Goal: Transaction & Acquisition: Purchase product/service

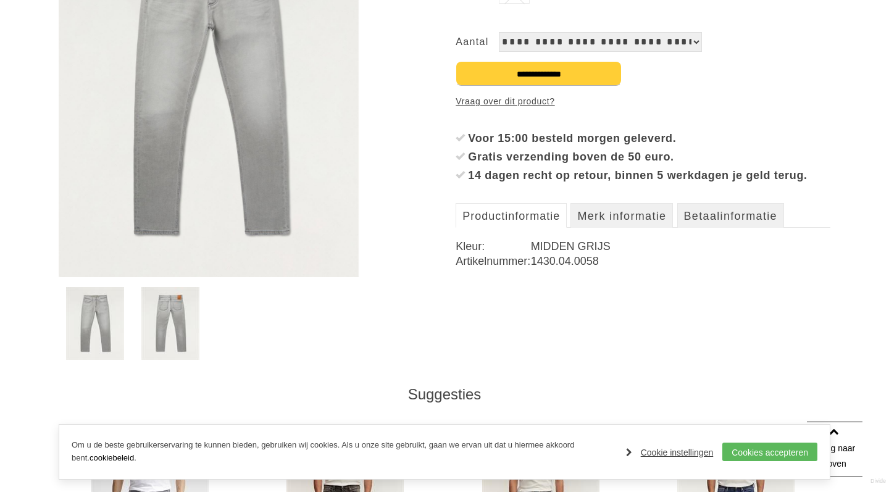
scroll to position [462, 0]
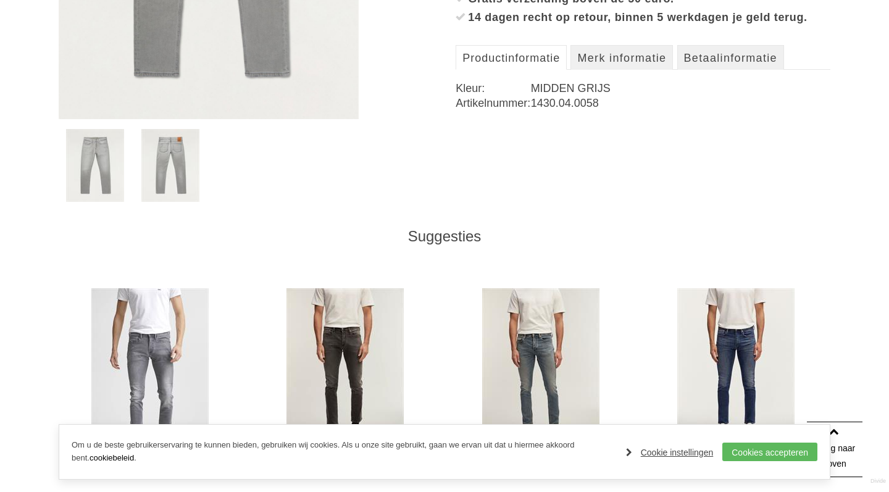
click at [154, 152] on img at bounding box center [170, 165] width 59 height 73
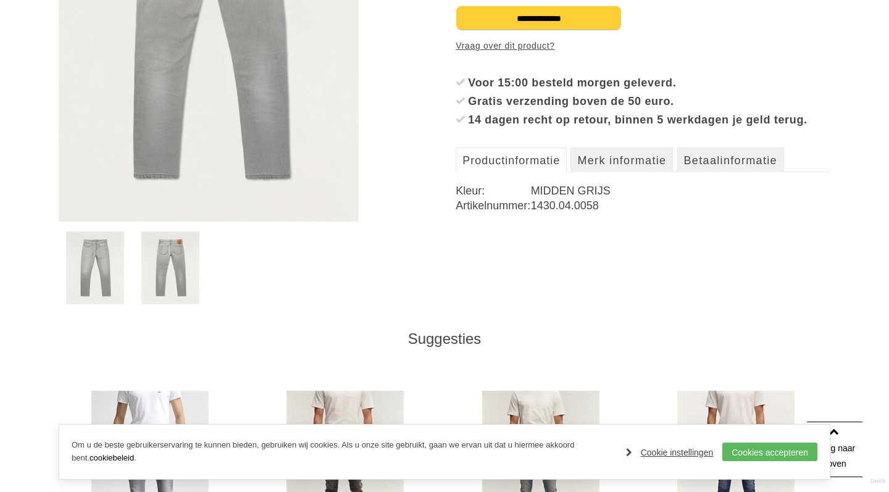
scroll to position [366, 0]
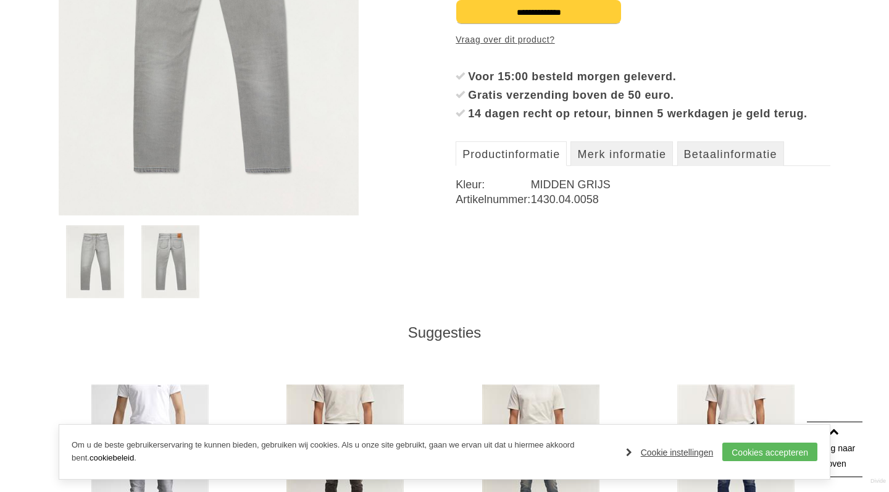
click at [112, 242] on img at bounding box center [95, 261] width 59 height 73
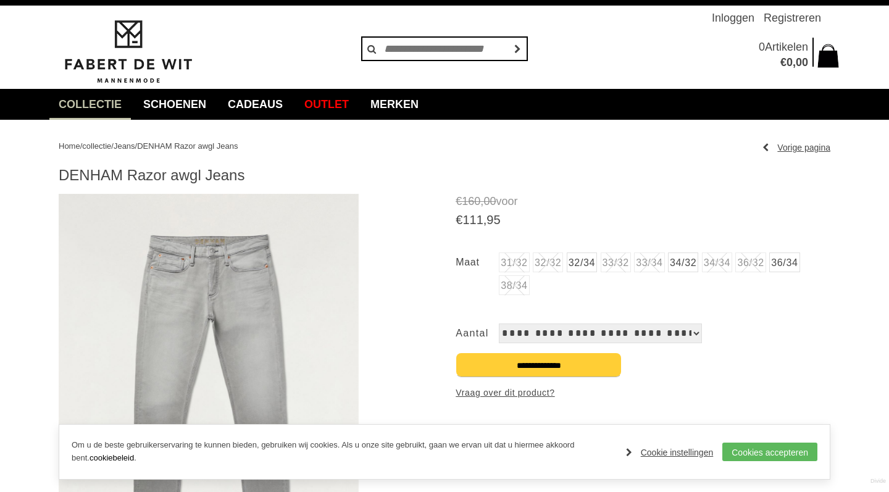
scroll to position [13, 0]
click at [588, 266] on link "32/34" at bounding box center [582, 262] width 30 height 20
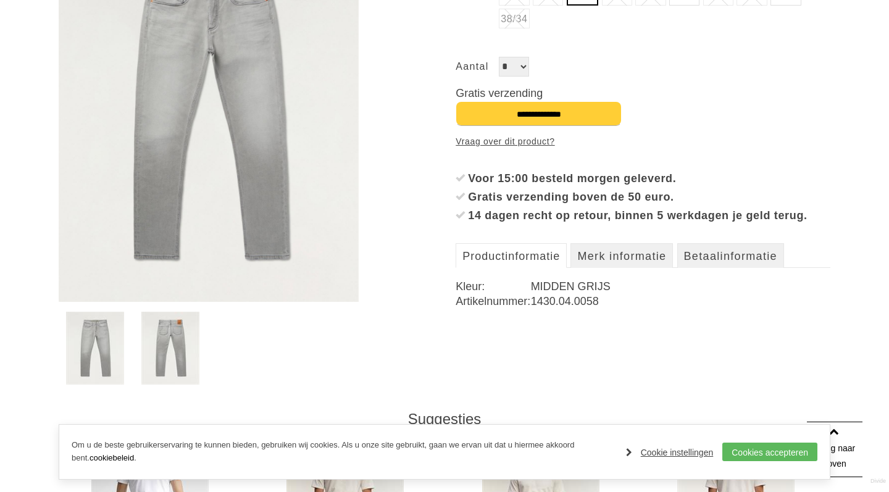
scroll to position [282, 0]
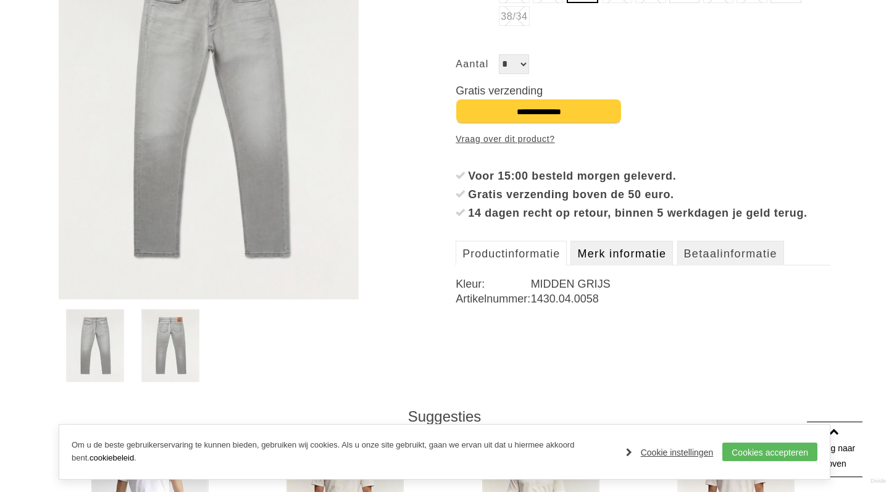
click at [623, 265] on link "Merk informatie" at bounding box center [621, 253] width 102 height 25
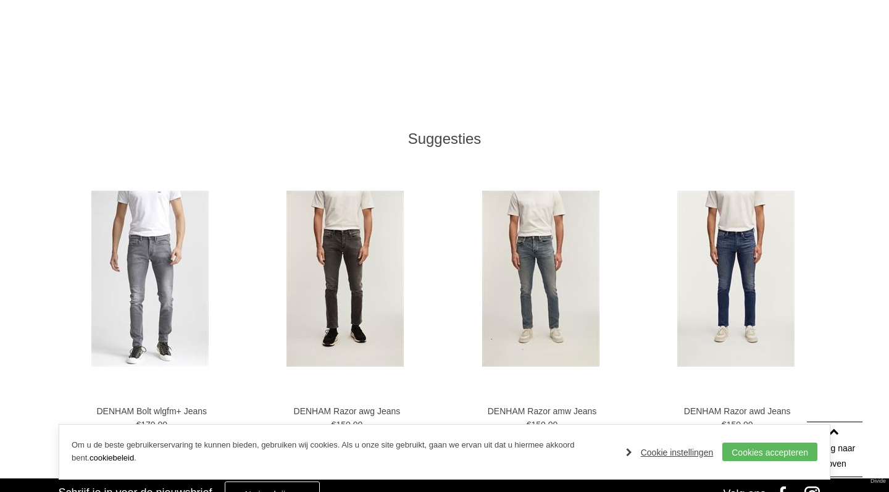
scroll to position [1120, 0]
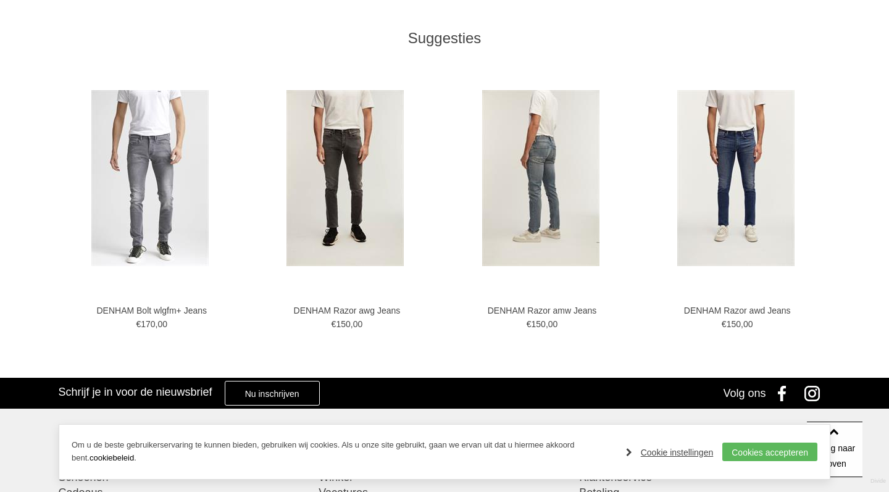
click at [524, 182] on img at bounding box center [540, 178] width 117 height 176
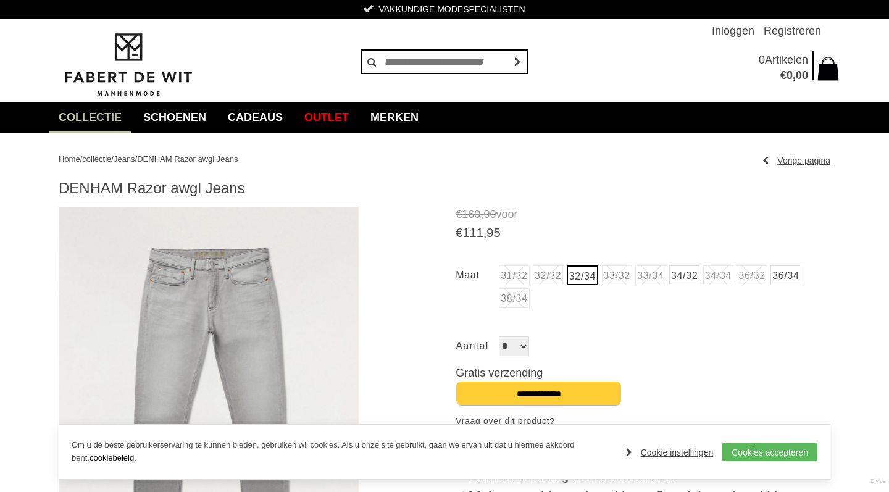
scroll to position [0, 0]
click at [128, 74] on img at bounding box center [128, 64] width 139 height 67
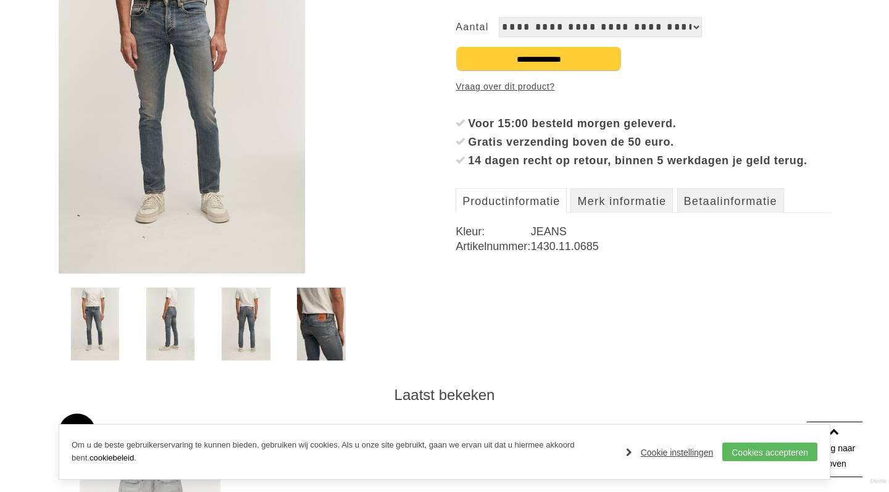
scroll to position [303, 0]
click at [163, 322] on img at bounding box center [170, 324] width 48 height 73
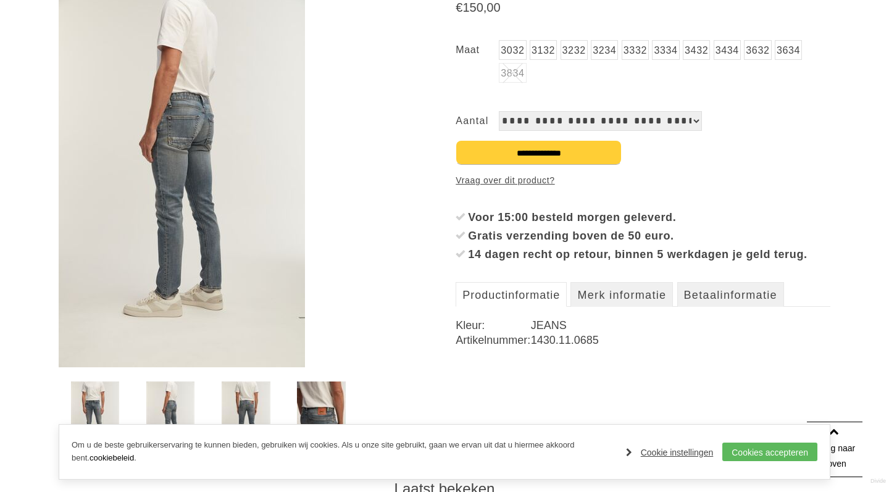
scroll to position [248, 0]
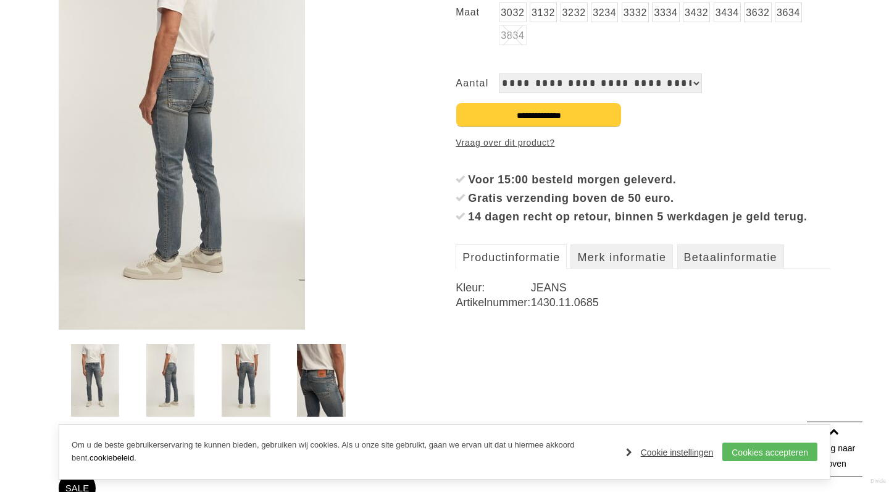
click at [332, 386] on img at bounding box center [321, 380] width 48 height 73
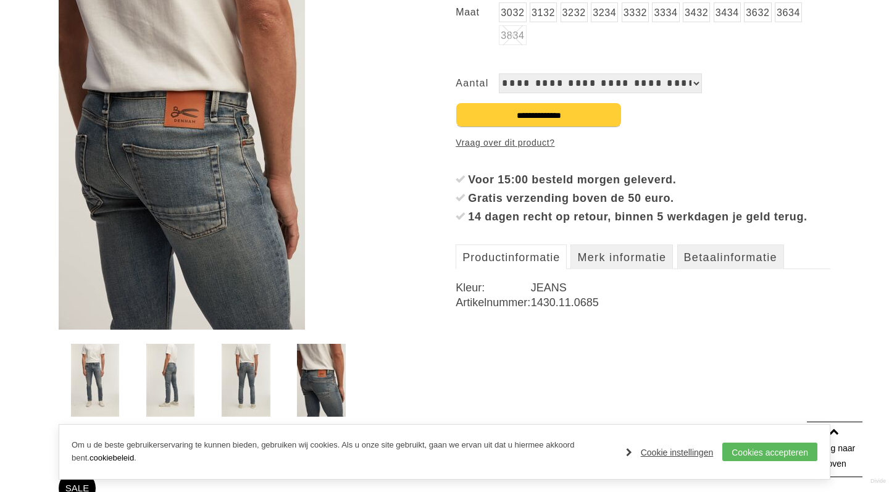
click at [239, 378] on img at bounding box center [246, 380] width 48 height 73
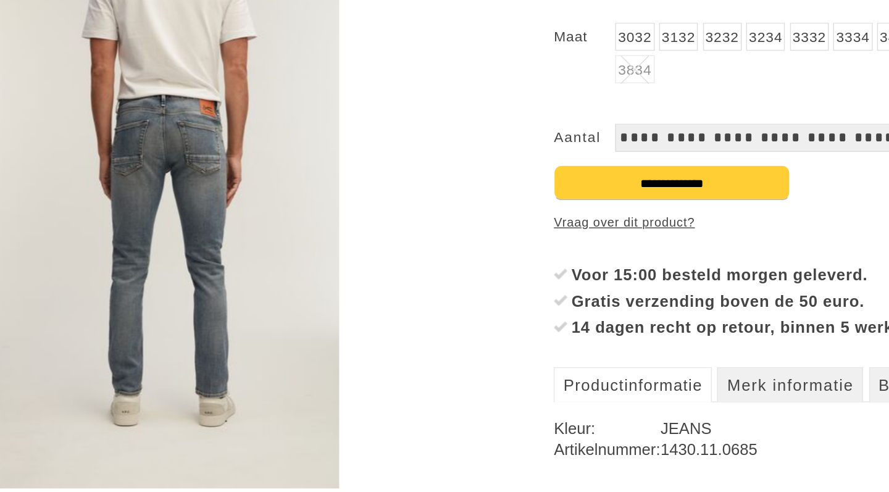
scroll to position [153, 0]
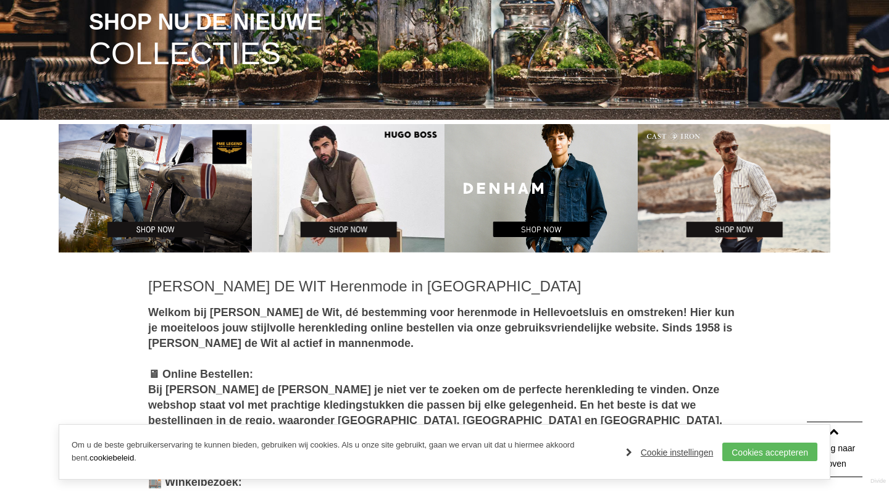
scroll to position [305, 0]
click at [331, 230] on img at bounding box center [348, 188] width 193 height 128
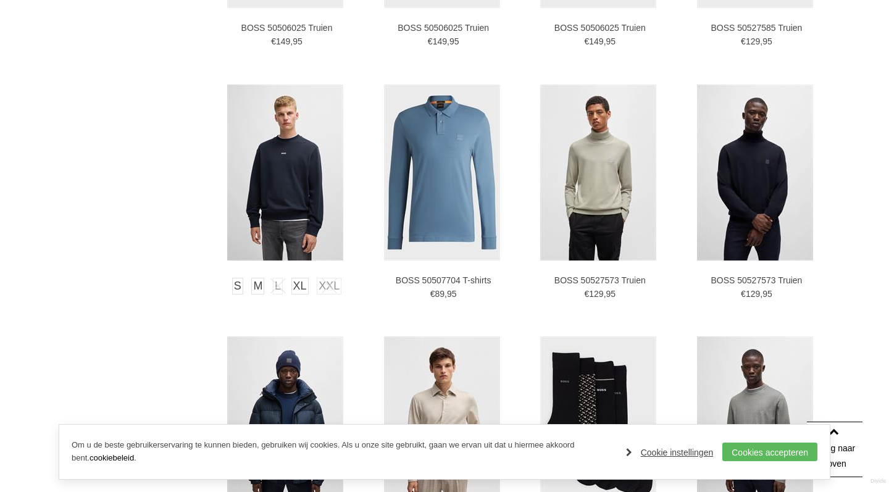
scroll to position [1740, 0]
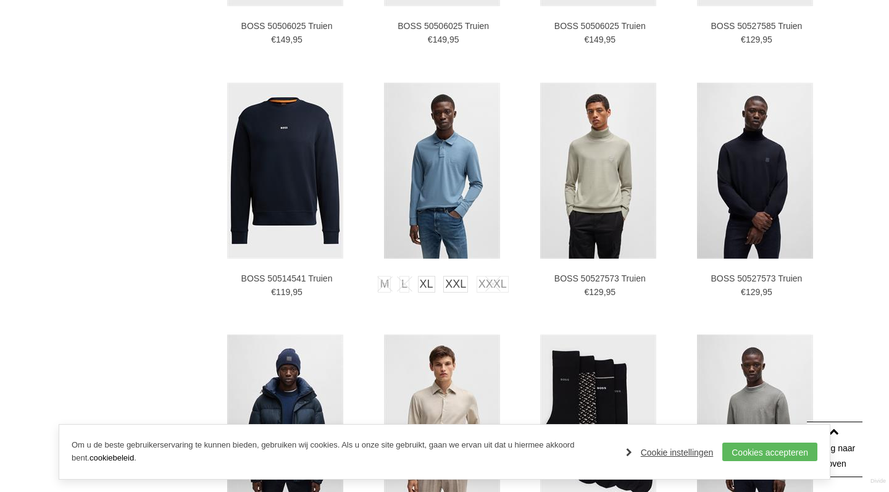
click at [441, 162] on img at bounding box center [442, 171] width 116 height 176
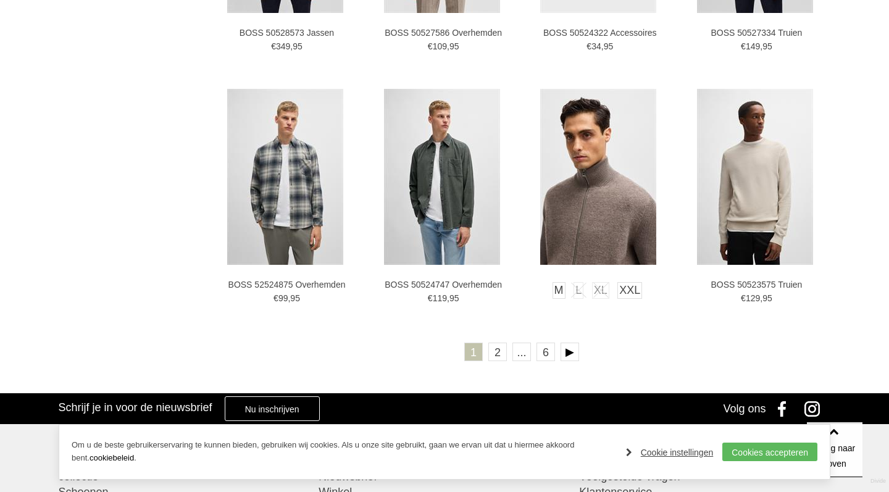
scroll to position [2251, 0]
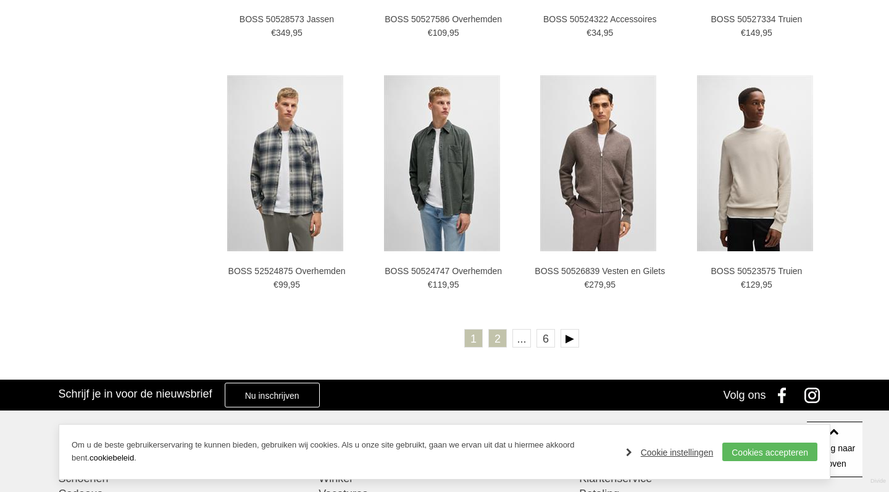
click at [497, 344] on link "2" at bounding box center [497, 338] width 19 height 19
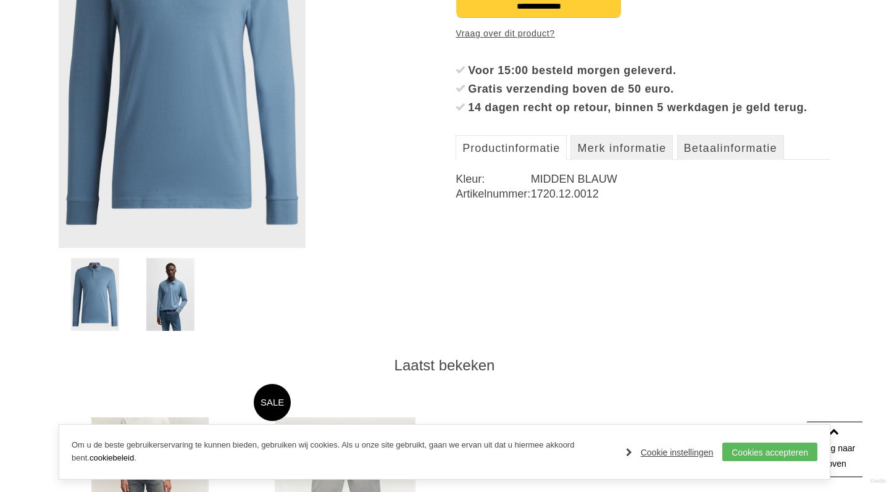
scroll to position [275, 0]
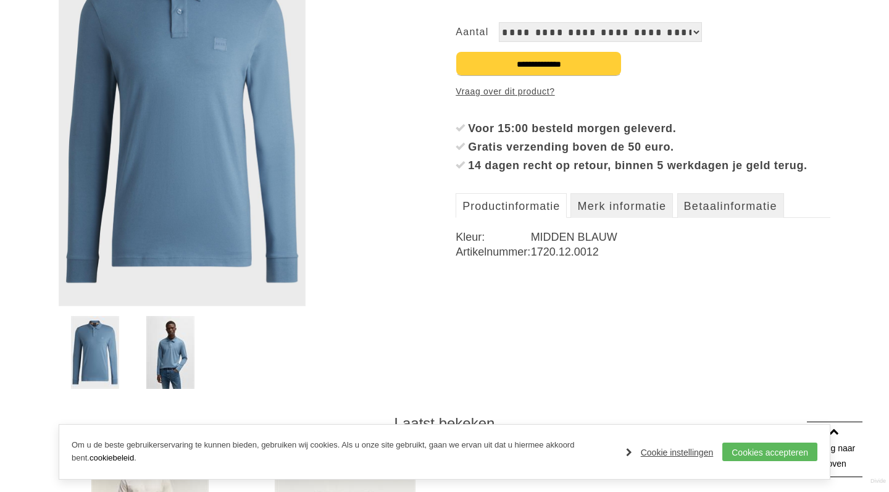
click at [157, 346] on img at bounding box center [170, 352] width 48 height 73
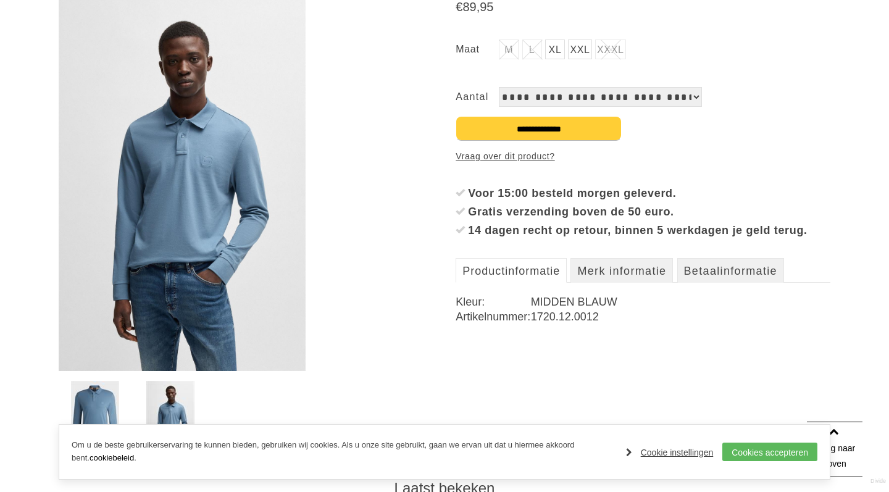
scroll to position [109, 0]
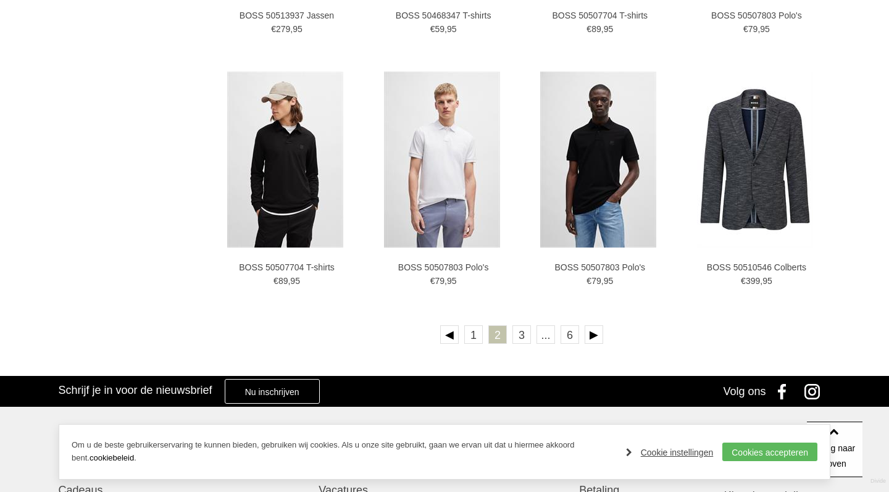
scroll to position [2240, 0]
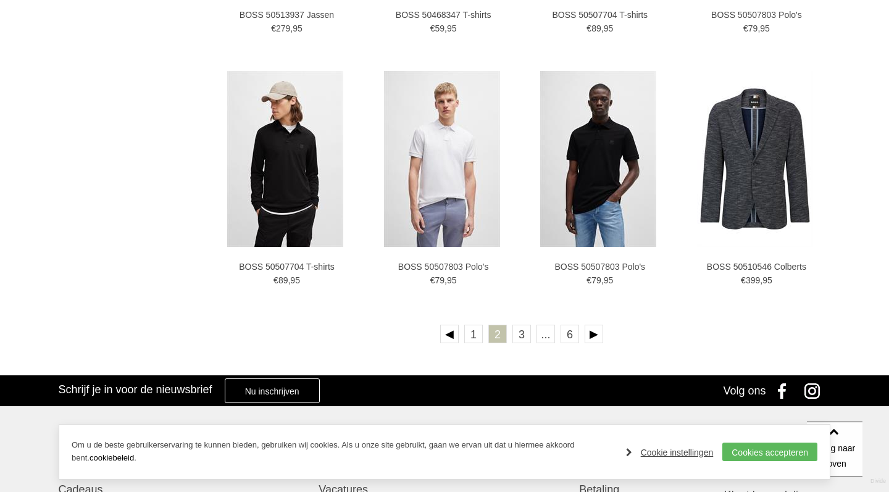
click at [533, 334] on ul "1 2 3 ... 6" at bounding box center [521, 336] width 617 height 23
click at [528, 335] on link "3" at bounding box center [521, 334] width 19 height 19
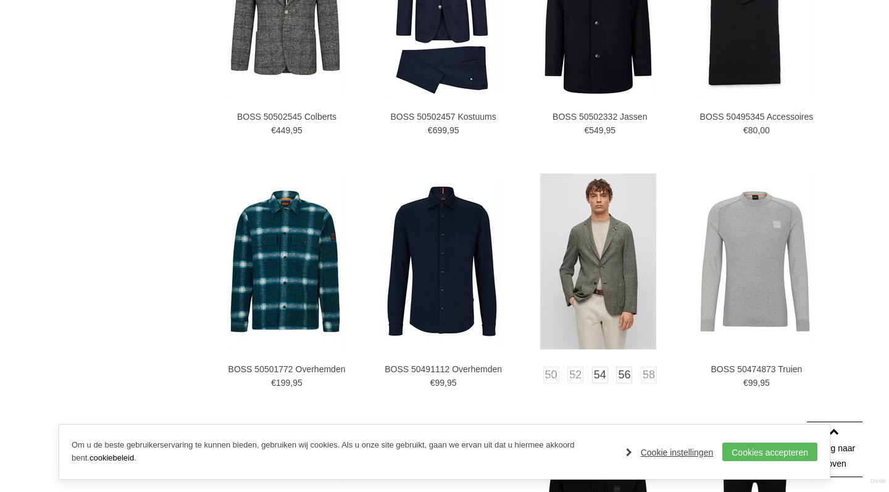
scroll to position [1639, 0]
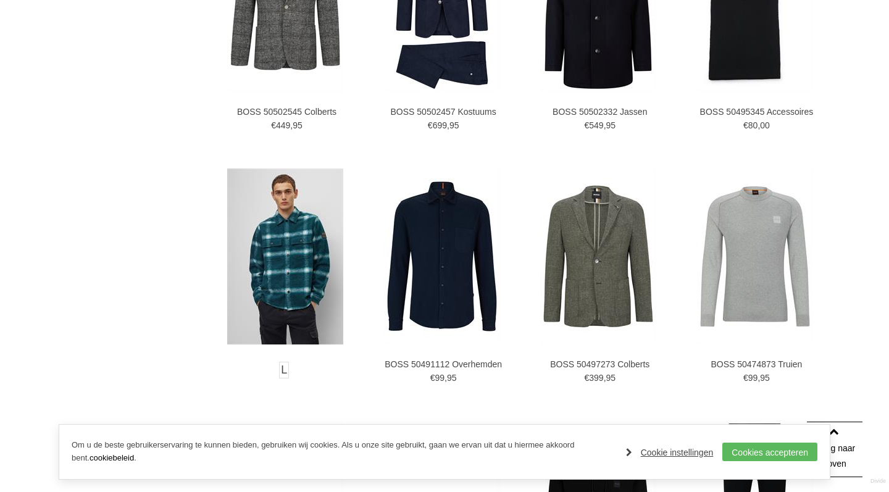
click at [307, 261] on img at bounding box center [285, 257] width 116 height 176
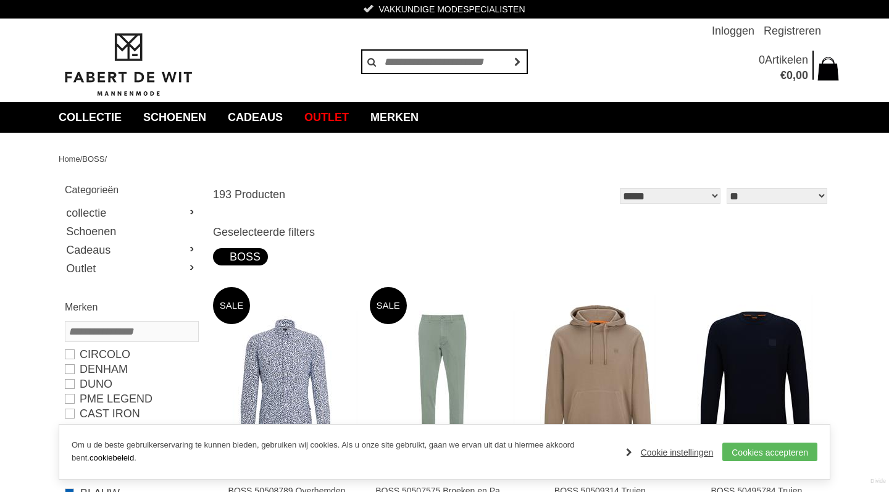
scroll to position [0, 0]
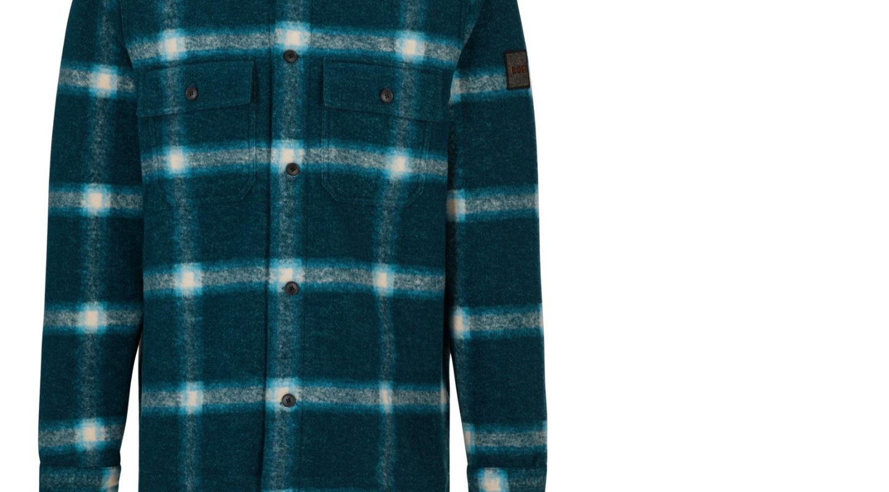
scroll to position [175, 0]
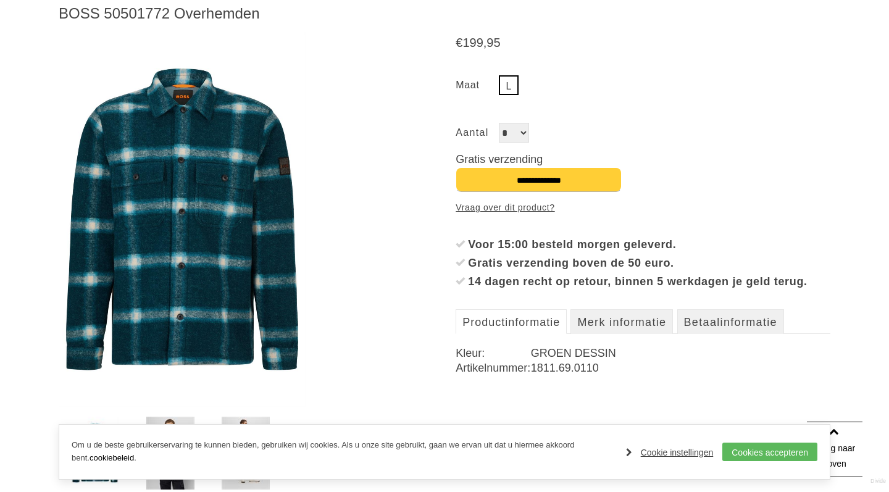
click at [183, 423] on img at bounding box center [170, 453] width 48 height 73
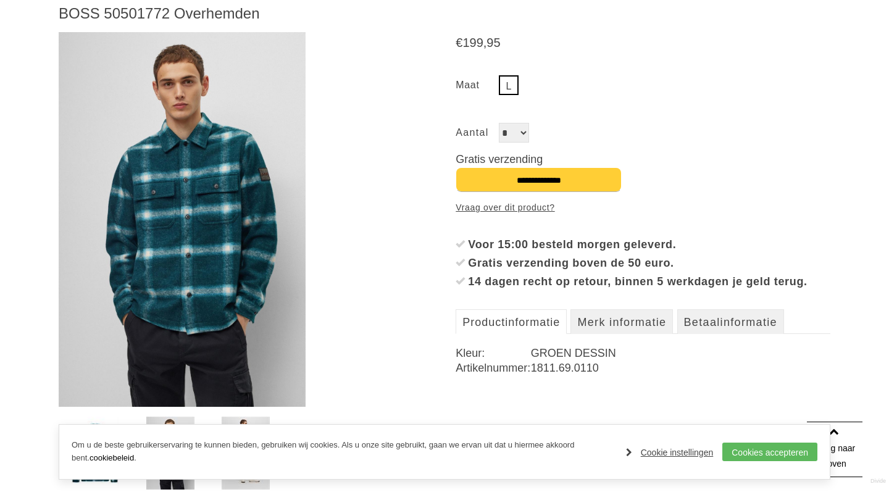
click at [240, 417] on img at bounding box center [246, 453] width 48 height 73
